Goal: Find specific page/section: Find specific page/section

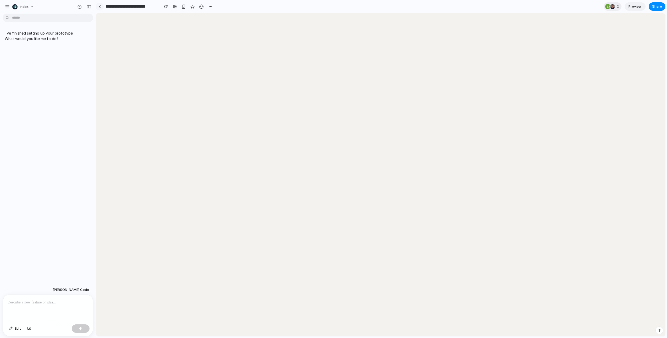
click at [100, 8] on link at bounding box center [100, 7] width 8 height 8
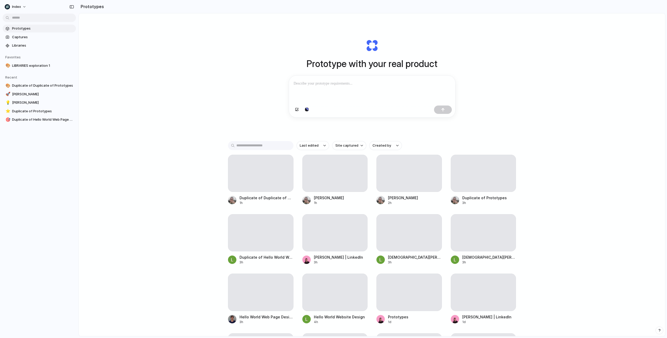
click at [155, 111] on div "Prototype with your real product Clone web app Clone screenshot Start from exis…" at bounding box center [372, 188] width 586 height 350
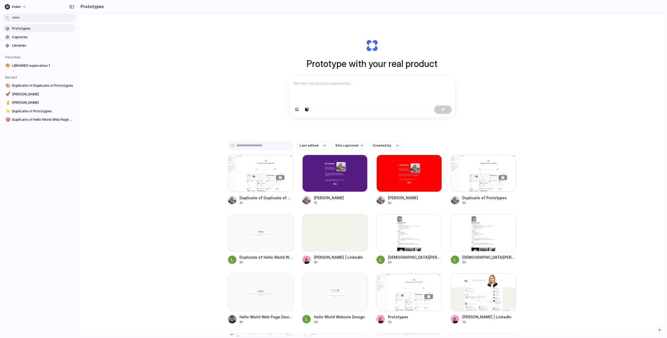
drag, startPoint x: 152, startPoint y: 92, endPoint x: 152, endPoint y: 231, distance: 138.2
click at [152, 231] on div "Prototype with your real product Clone web app Clone screenshot Start from exis…" at bounding box center [372, 188] width 586 height 350
click at [142, 87] on div "Prototype with your real product Clone web app Clone screenshot Start from exis…" at bounding box center [372, 188] width 586 height 350
click at [174, 215] on div "Prototype with your real product Clone web app Clone screenshot Start from exis…" at bounding box center [372, 188] width 586 height 350
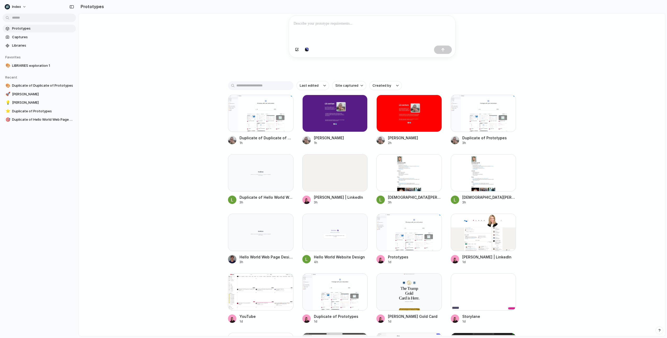
scroll to position [129, 0]
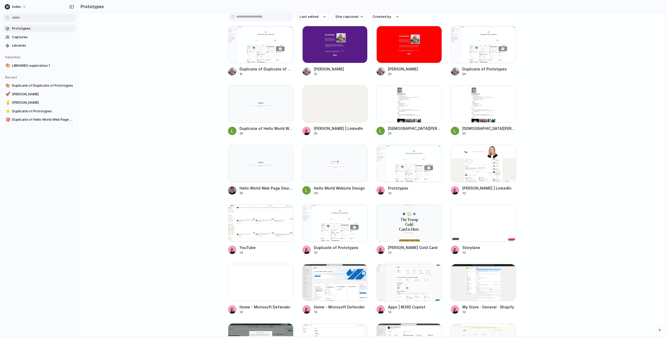
click at [171, 93] on div "Prototype with your real product Clone web app Clone screenshot Start from exis…" at bounding box center [372, 60] width 586 height 350
